Goal: Information Seeking & Learning: Learn about a topic

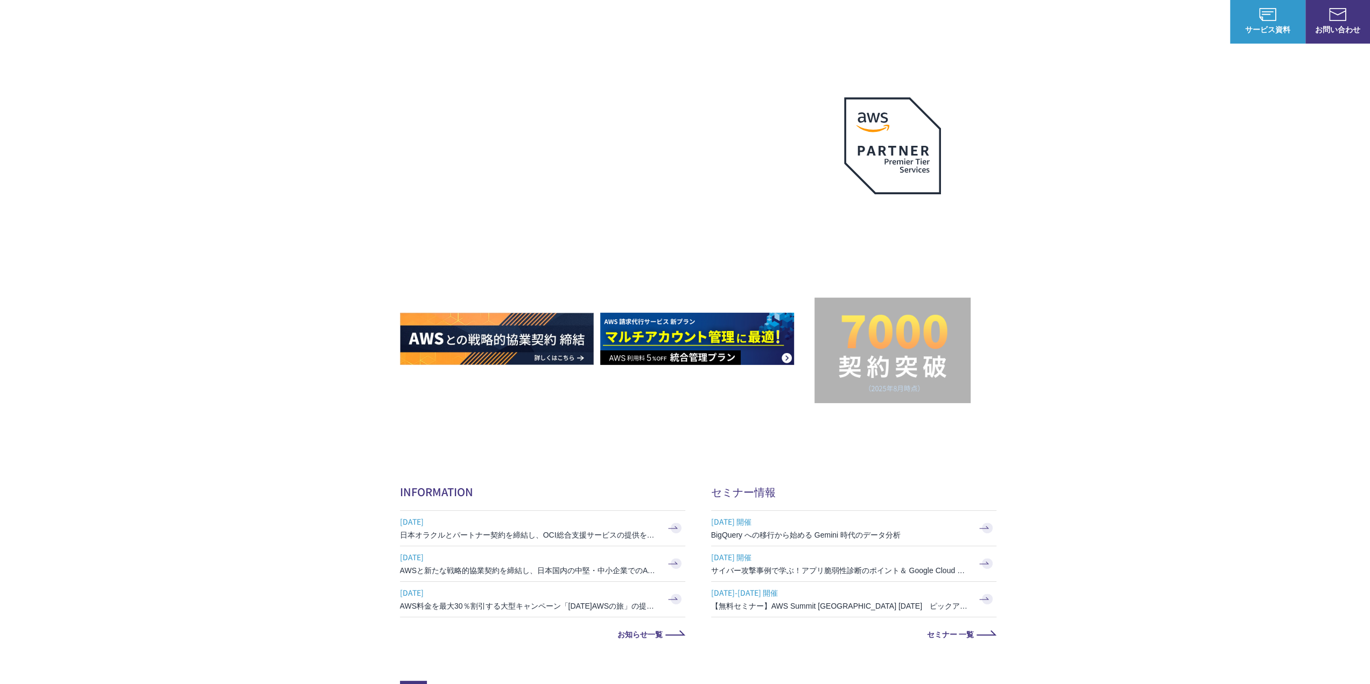
click at [634, 157] on link "高負荷対策・CDN導入パッケージ" at bounding box center [635, 156] width 114 height 11
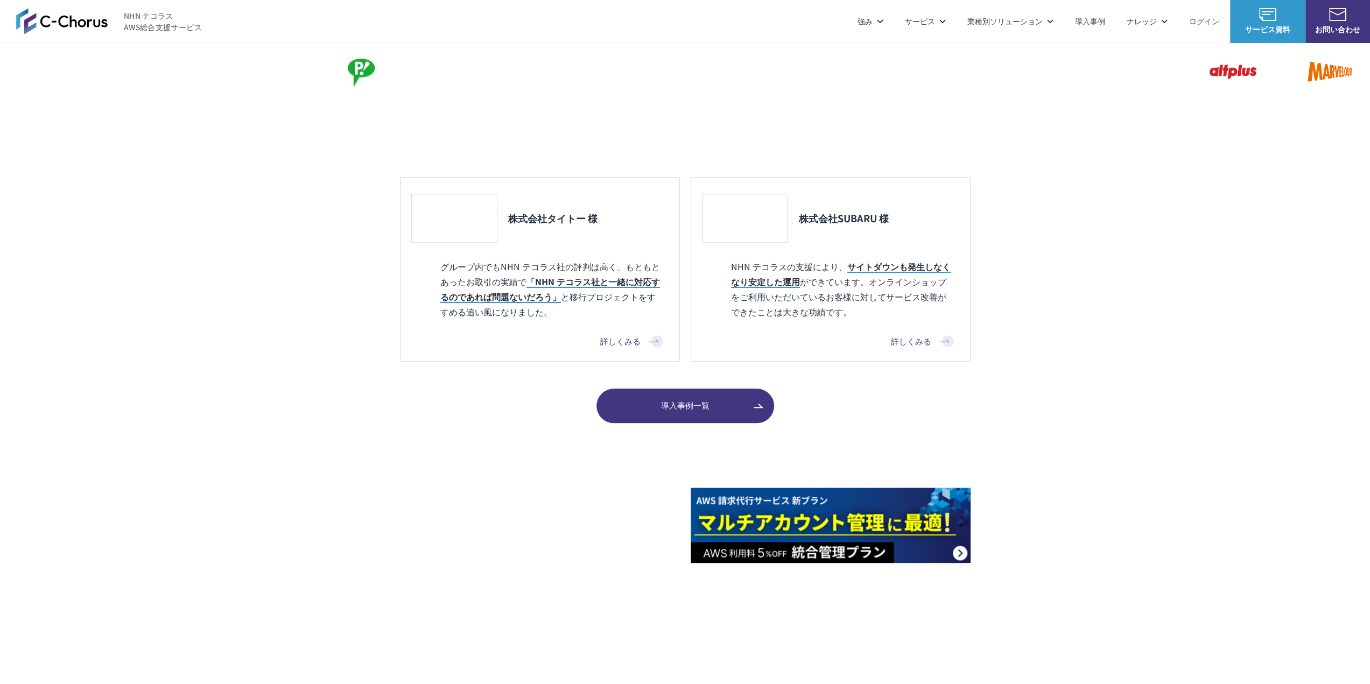
scroll to position [1185, 0]
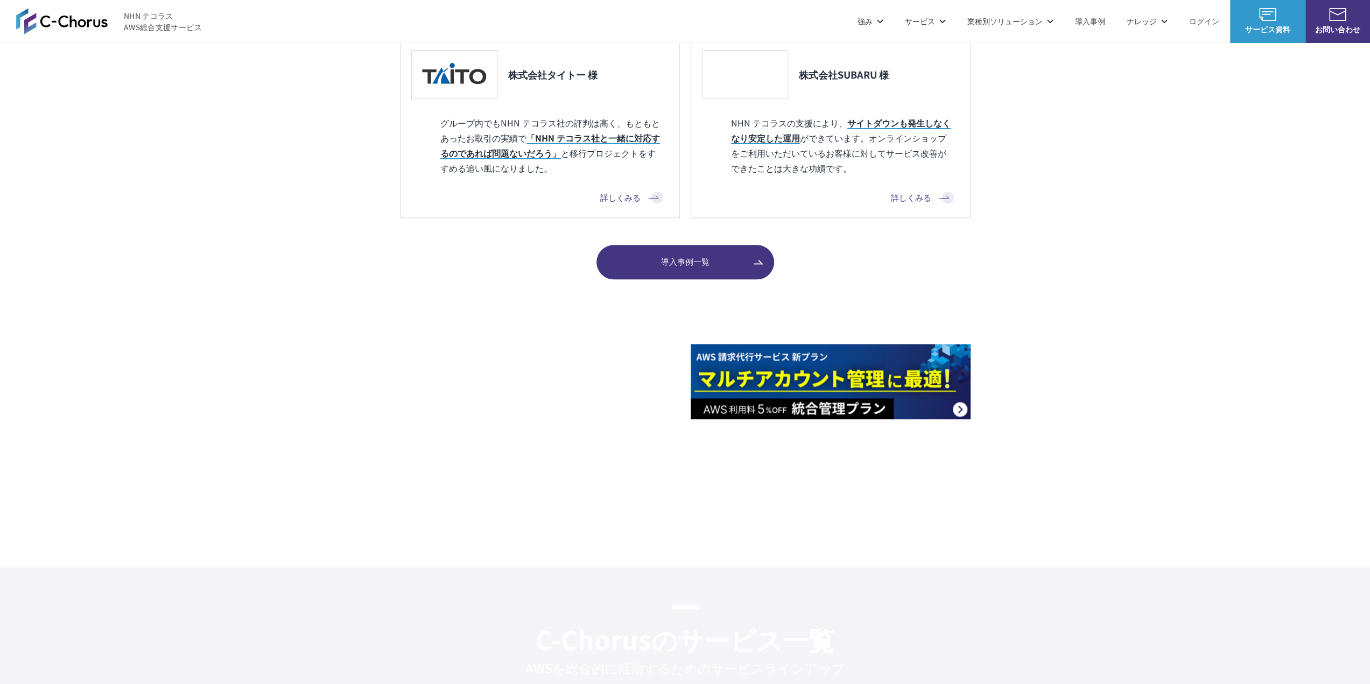
click at [557, 470] on img at bounding box center [540, 465] width 280 height 75
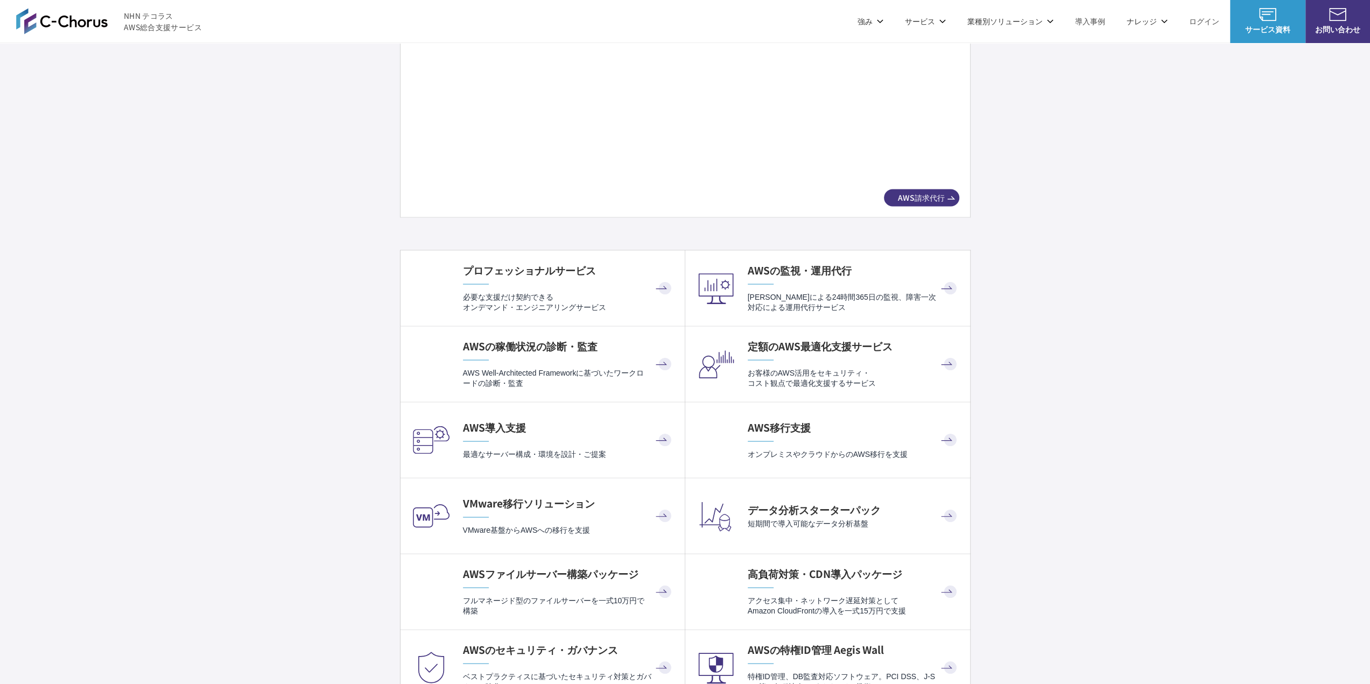
scroll to position [1938, 0]
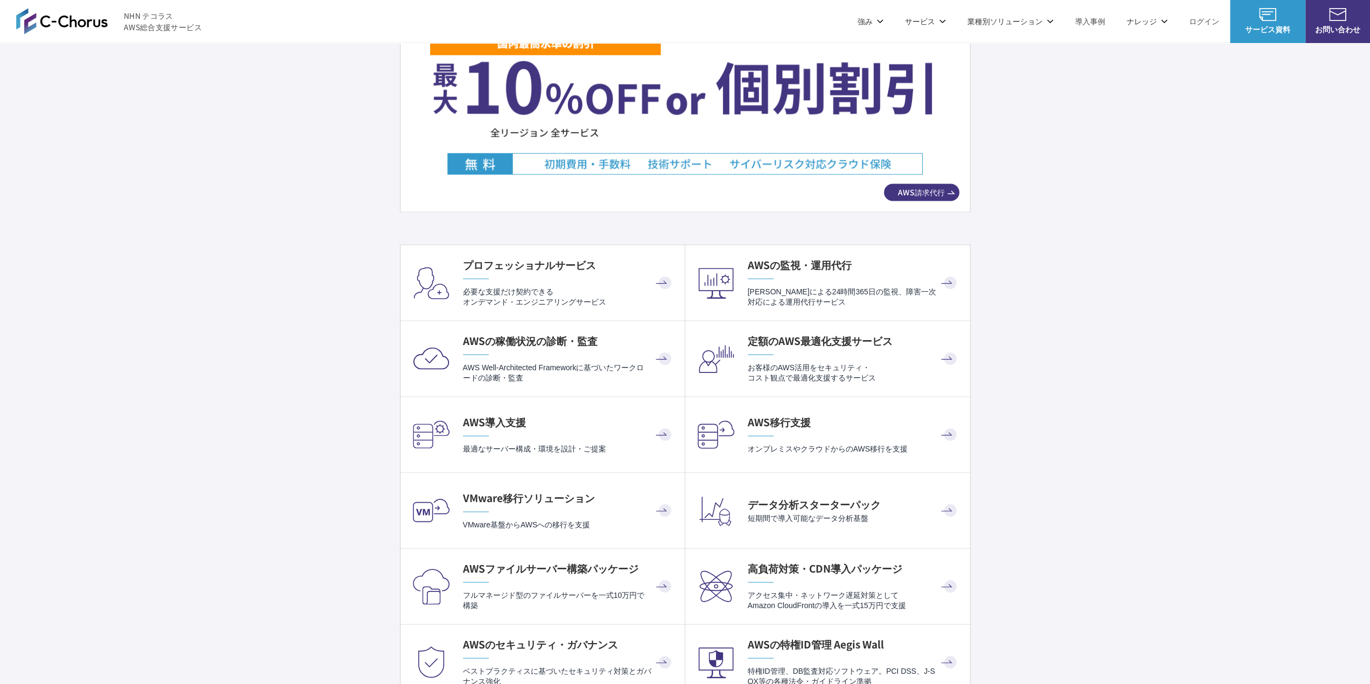
click at [800, 373] on p "お客様のAWS活用をセキュリティ・ コスト観点で最適化支援するサービス" at bounding box center [854, 372] width 212 height 21
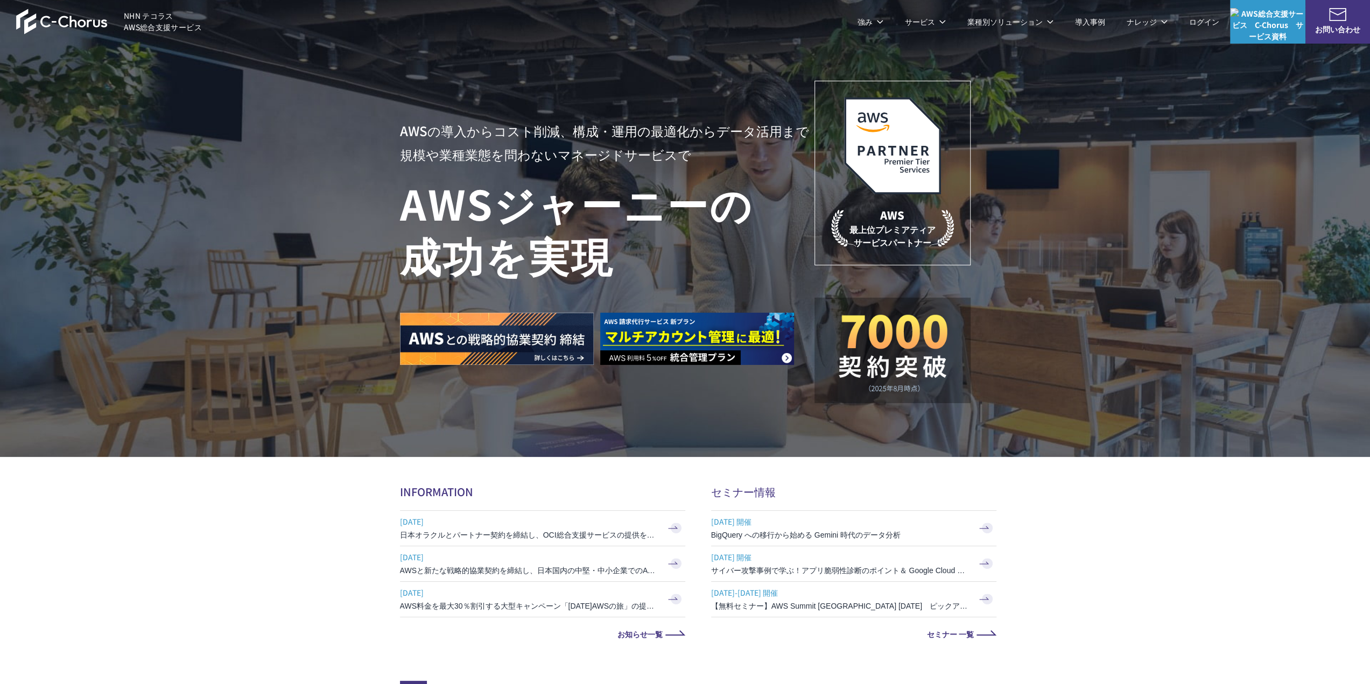
click at [162, 17] on span "NHN テコラス AWS総合支援サービス" at bounding box center [163, 21] width 78 height 23
